Goal: Navigation & Orientation: Find specific page/section

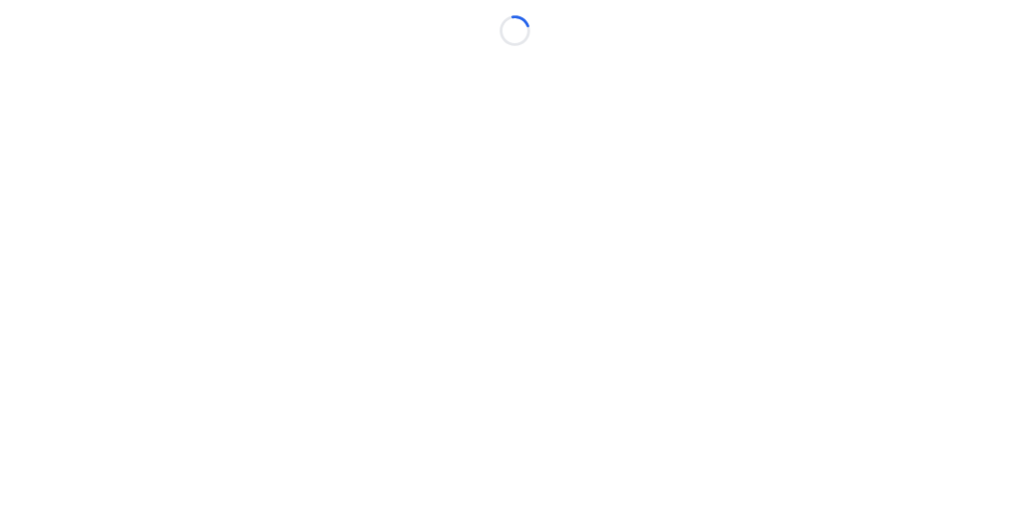
click at [731, 204] on body "Loading..." at bounding box center [514, 253] width 1029 height 506
